Goal: Find specific page/section: Find specific page/section

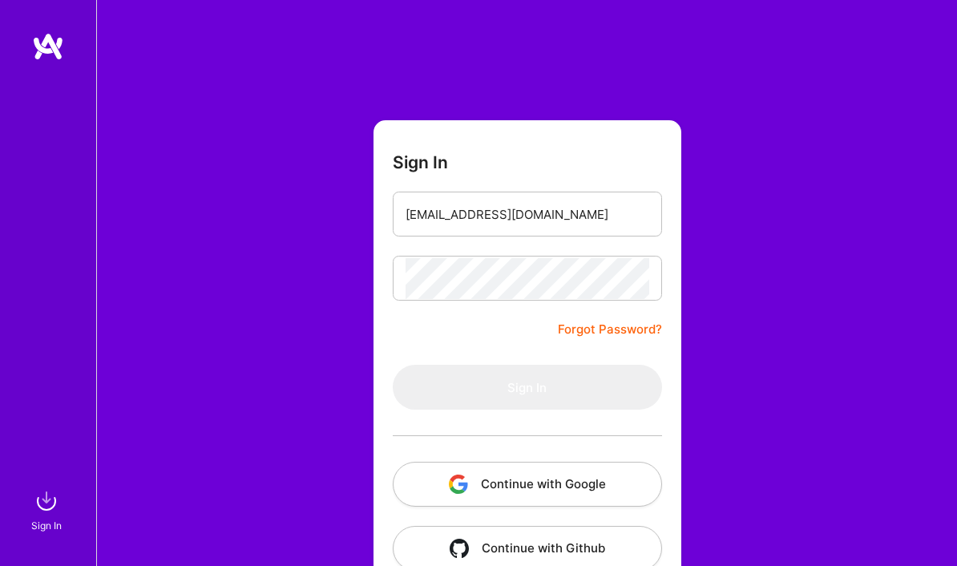
type input "[EMAIL_ADDRESS][DOMAIN_NAME]"
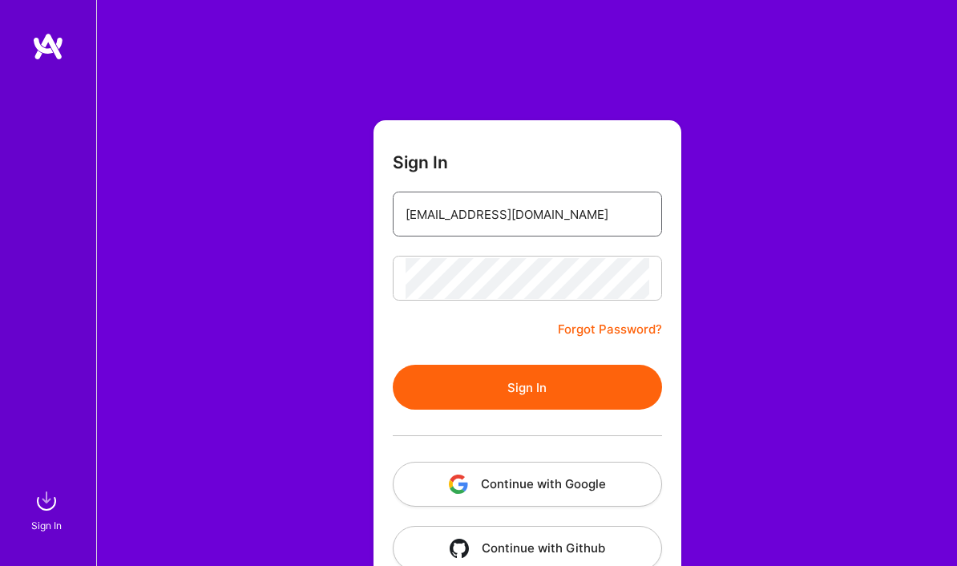
click at [527, 387] on button "Sign In" at bounding box center [527, 387] width 269 height 45
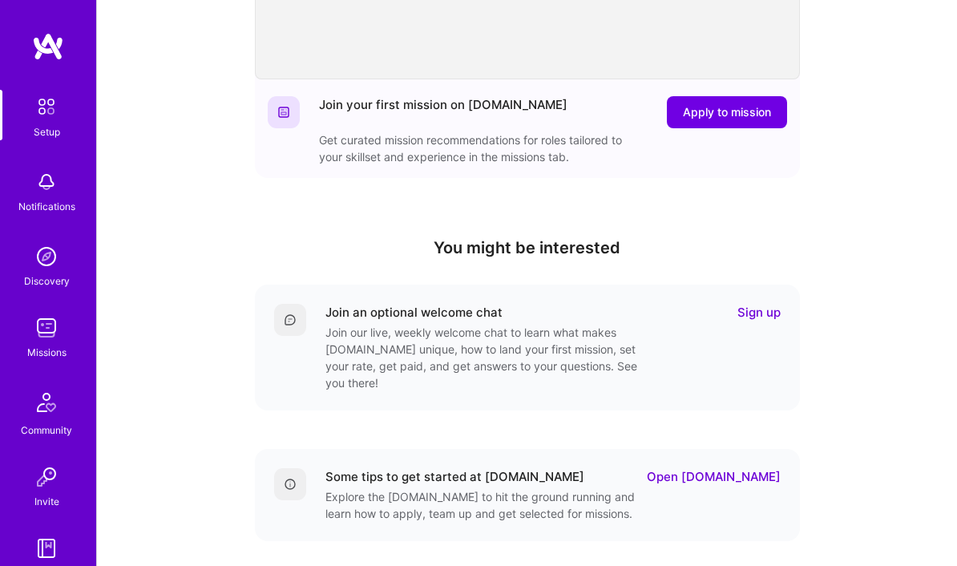
scroll to position [398, 0]
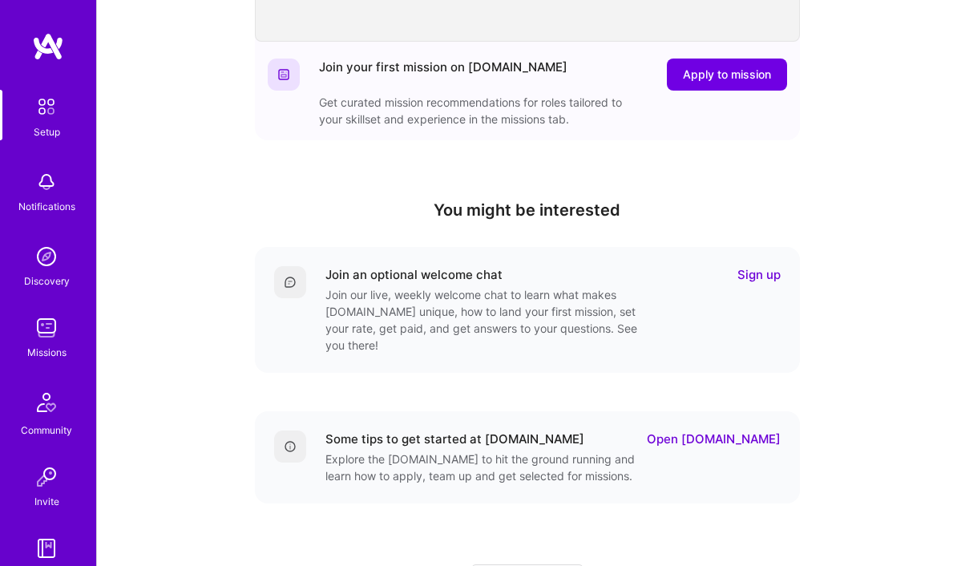
click at [42, 329] on img at bounding box center [46, 328] width 32 height 32
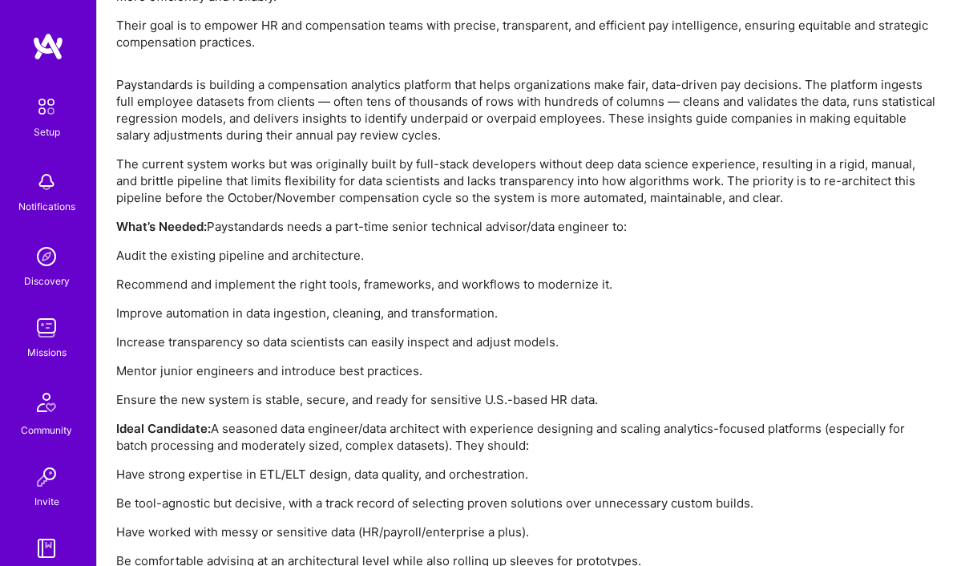
scroll to position [1117, 0]
